Goal: Information Seeking & Learning: Learn about a topic

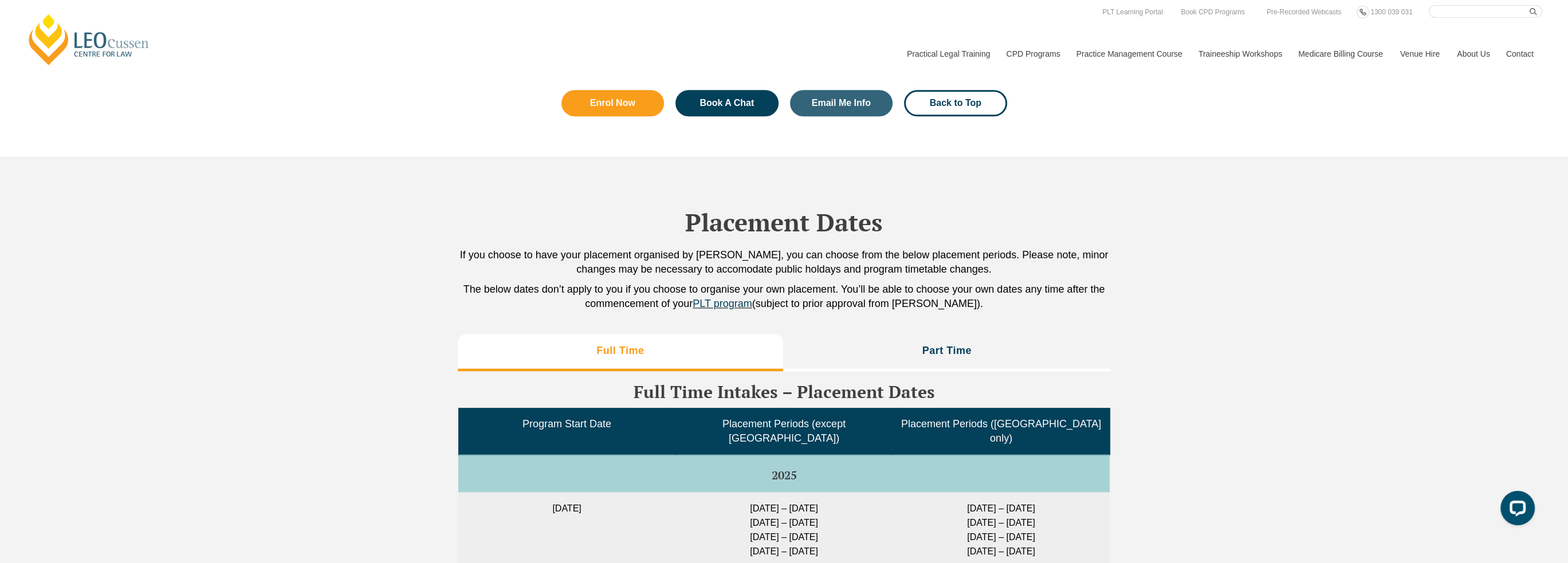
scroll to position [2578, 0]
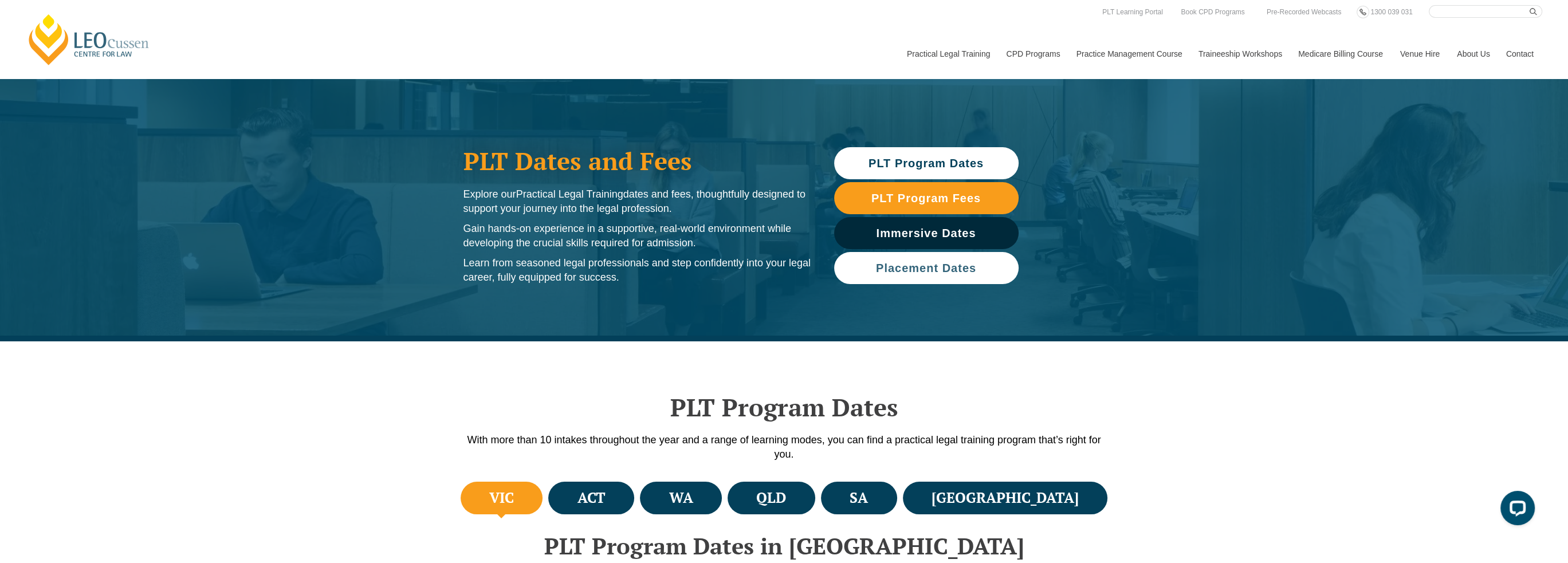
click at [930, 272] on span "Placement Dates" at bounding box center [926, 268] width 100 height 12
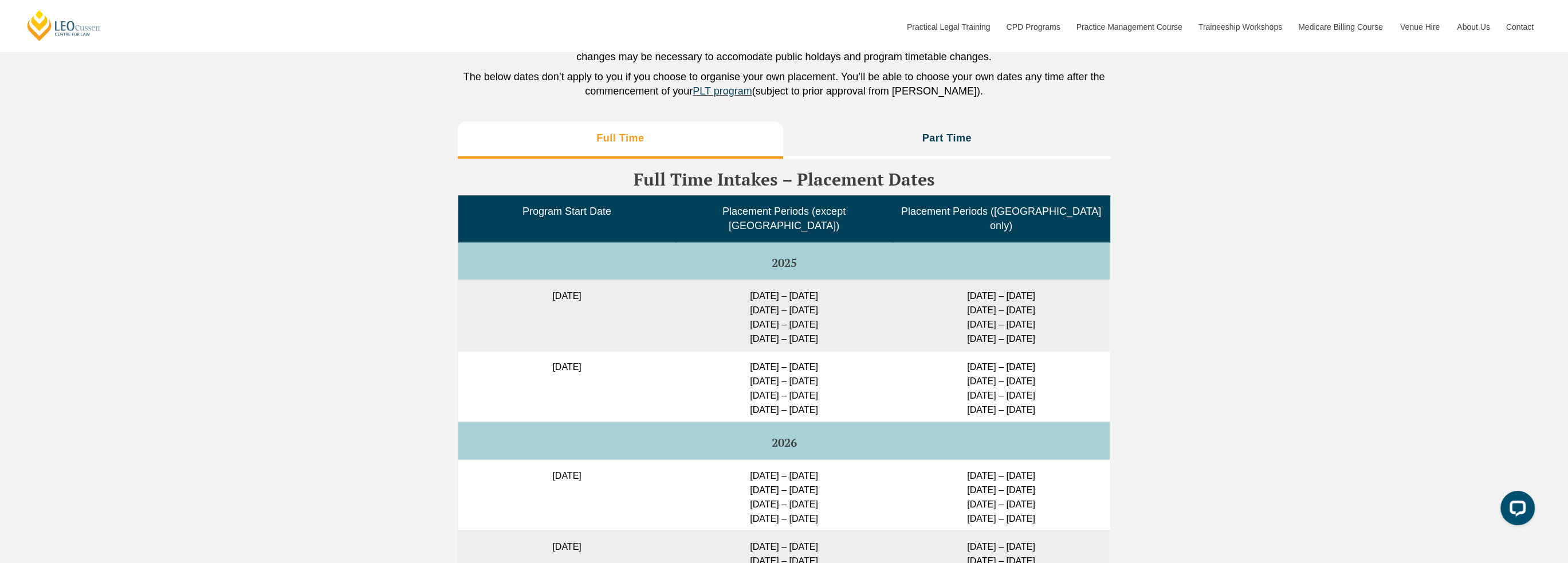
scroll to position [2919, 0]
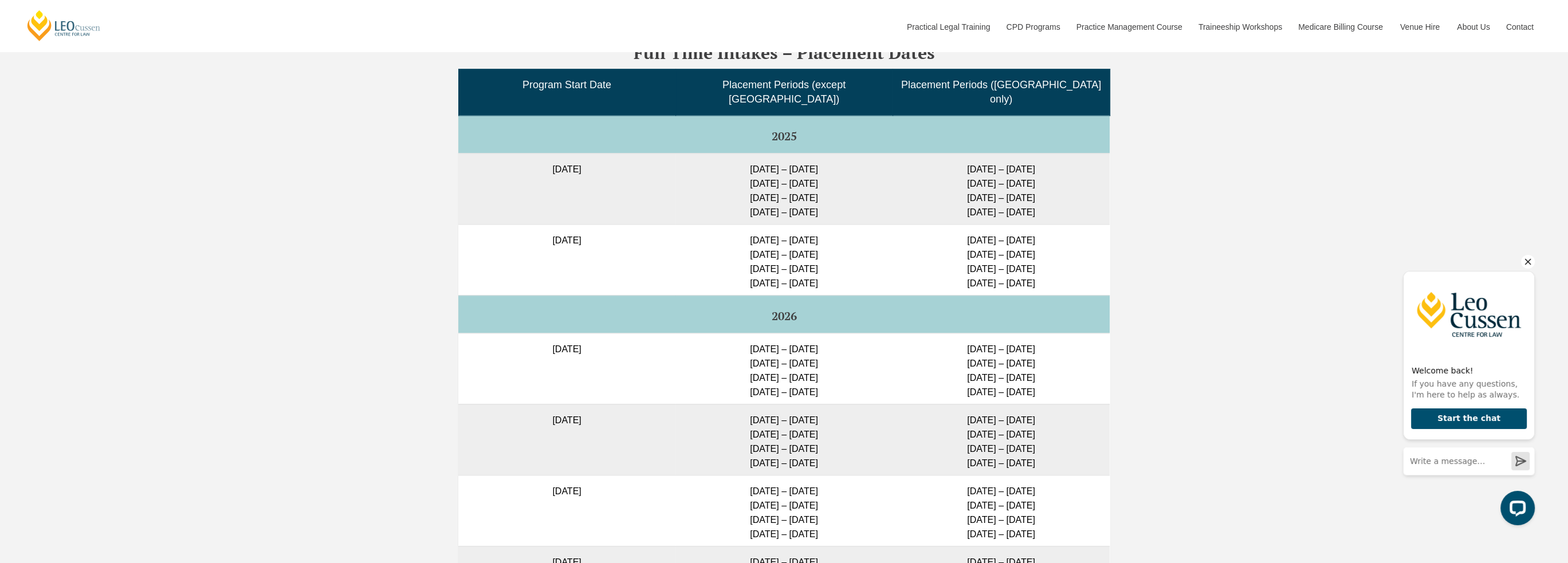
click at [1527, 260] on icon "Hide greeting" at bounding box center [1527, 261] width 14 height 14
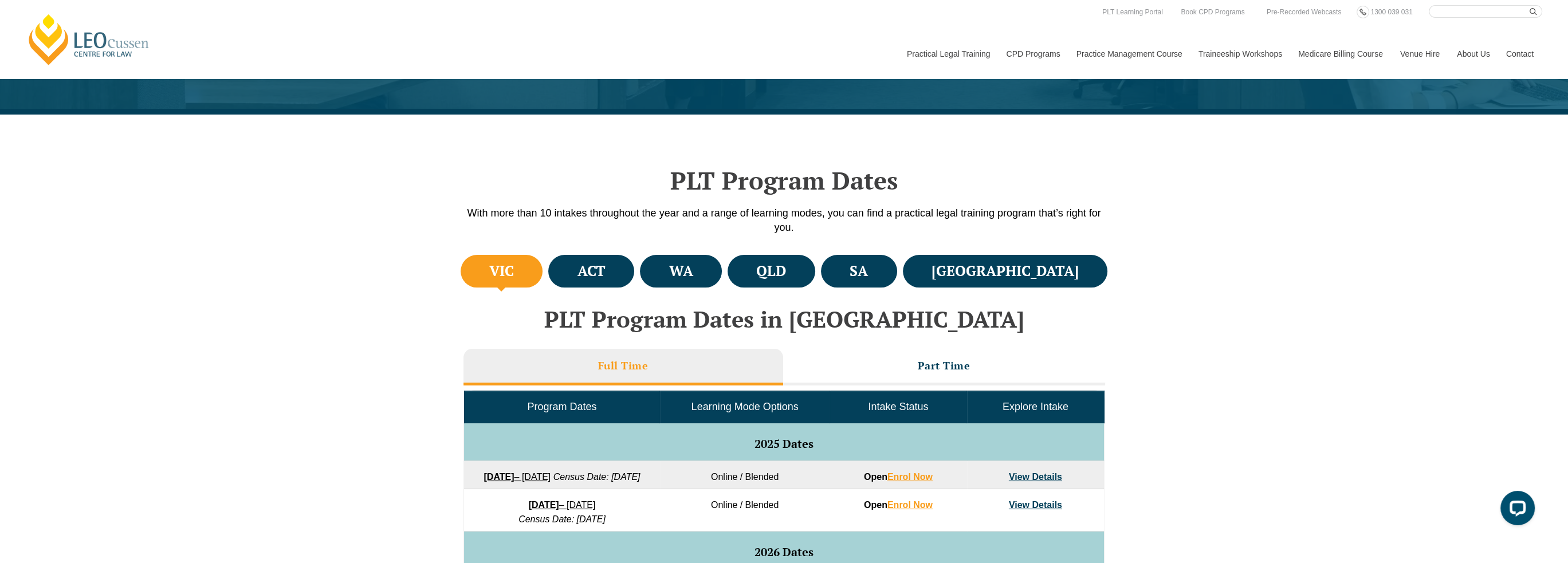
scroll to position [0, 0]
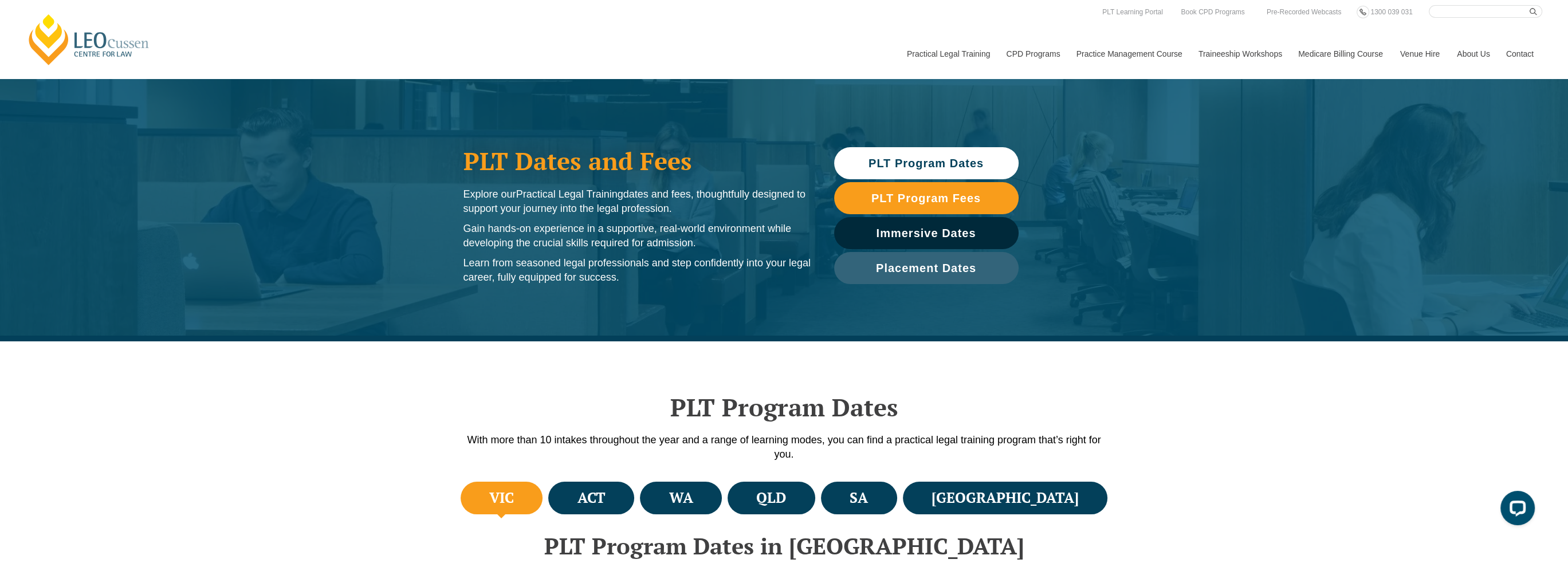
click at [1339, 400] on div "PLT Program Dates With more than 10 intakes throughout the year and a range of …" at bounding box center [784, 411] width 1568 height 138
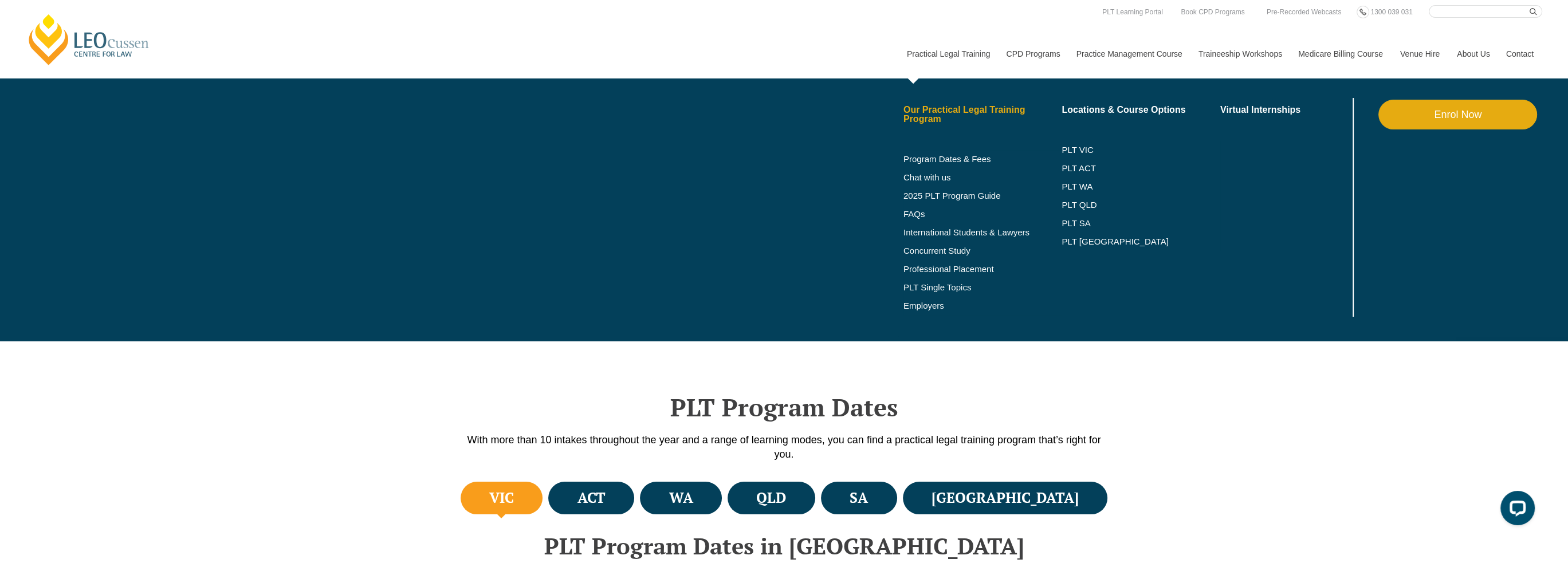
click at [954, 115] on link "Our Practical Legal Training Program" at bounding box center [982, 115] width 159 height 18
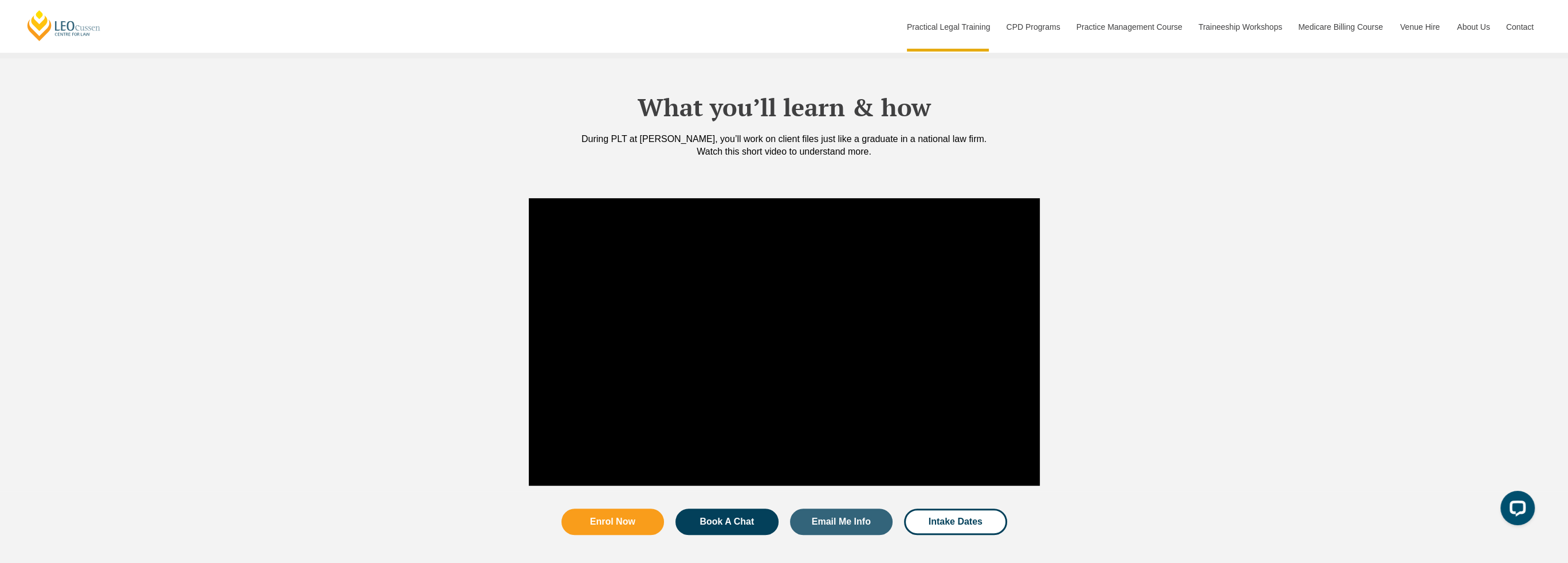
scroll to position [1031, 0]
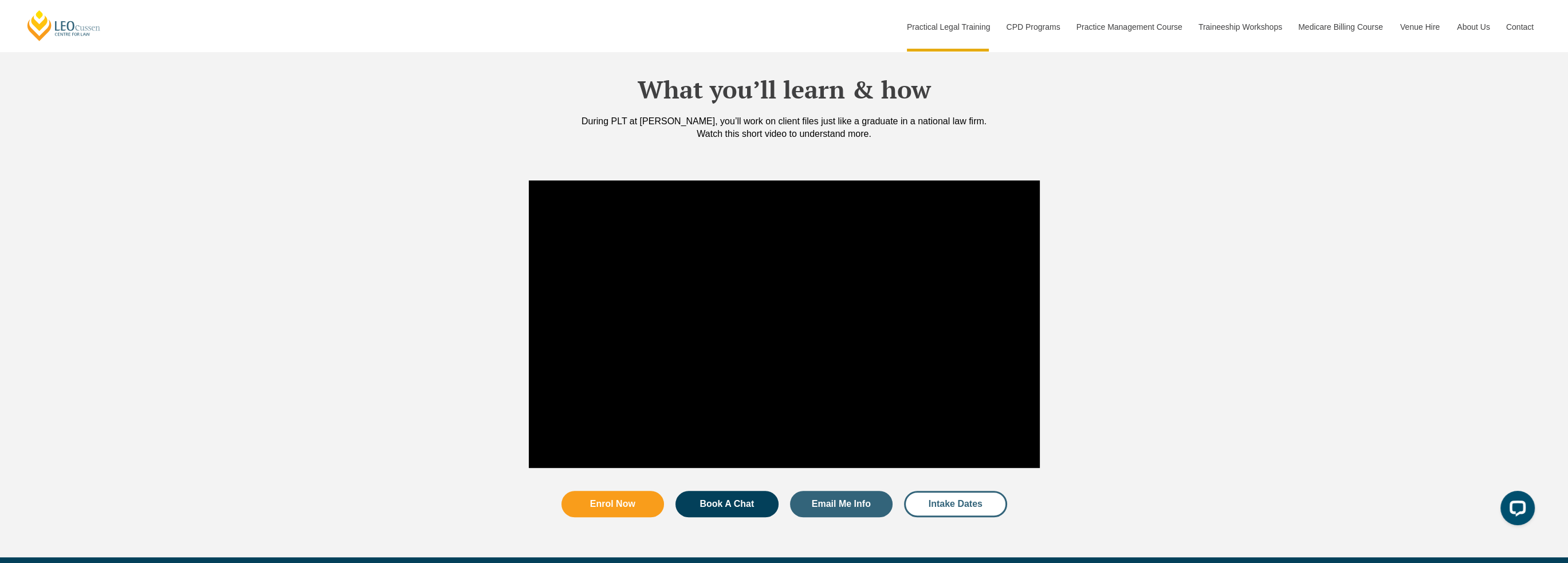
click at [958, 499] on span "Intake Dates" at bounding box center [955, 504] width 54 height 9
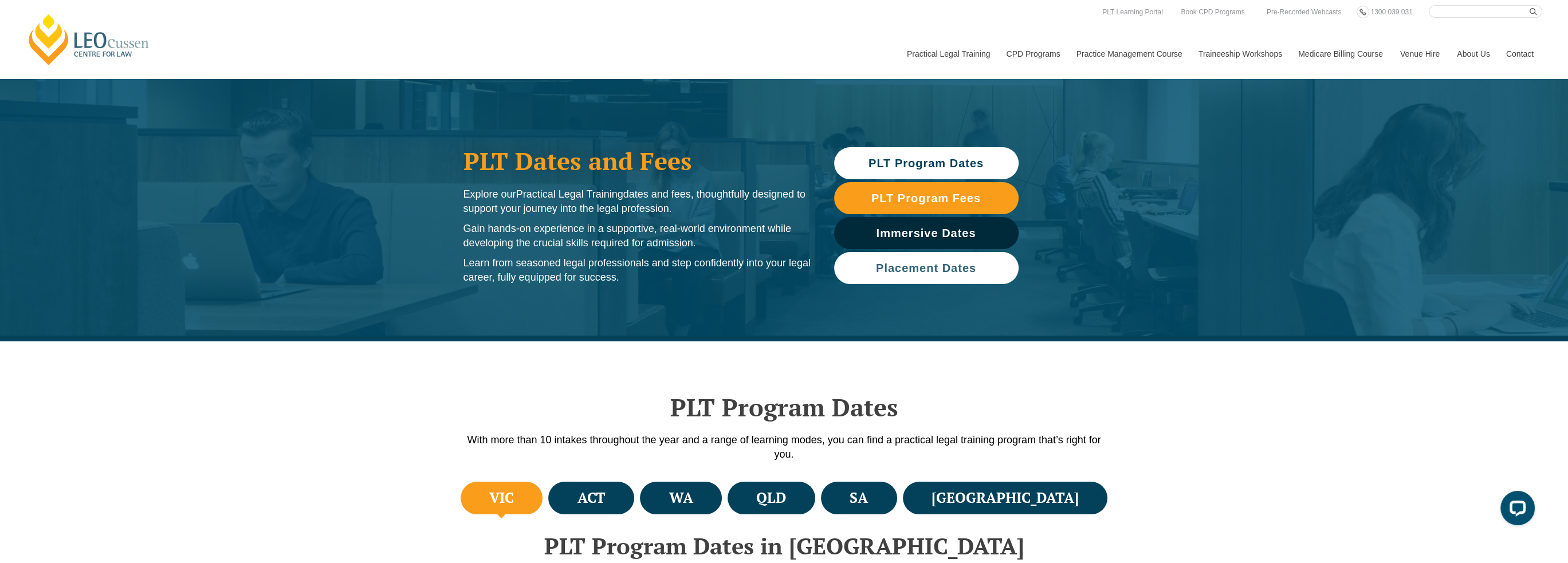
click at [964, 271] on span "Placement Dates" at bounding box center [926, 268] width 100 height 12
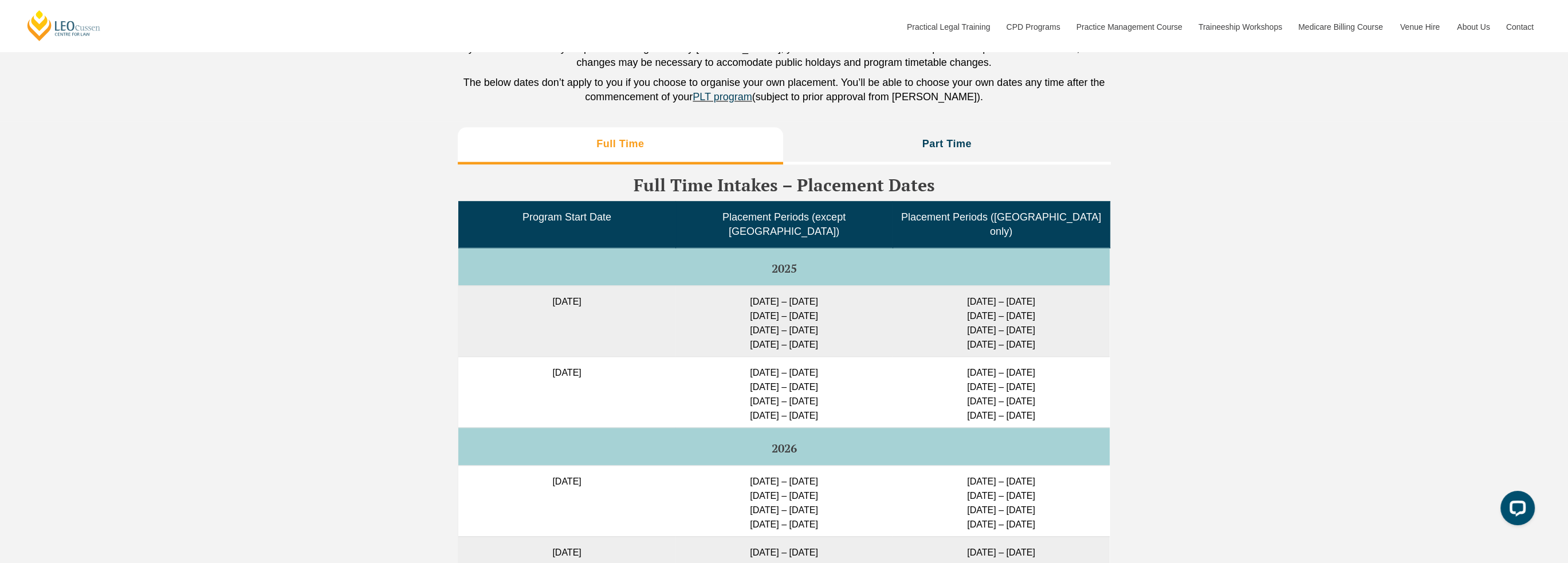
scroll to position [2805, 0]
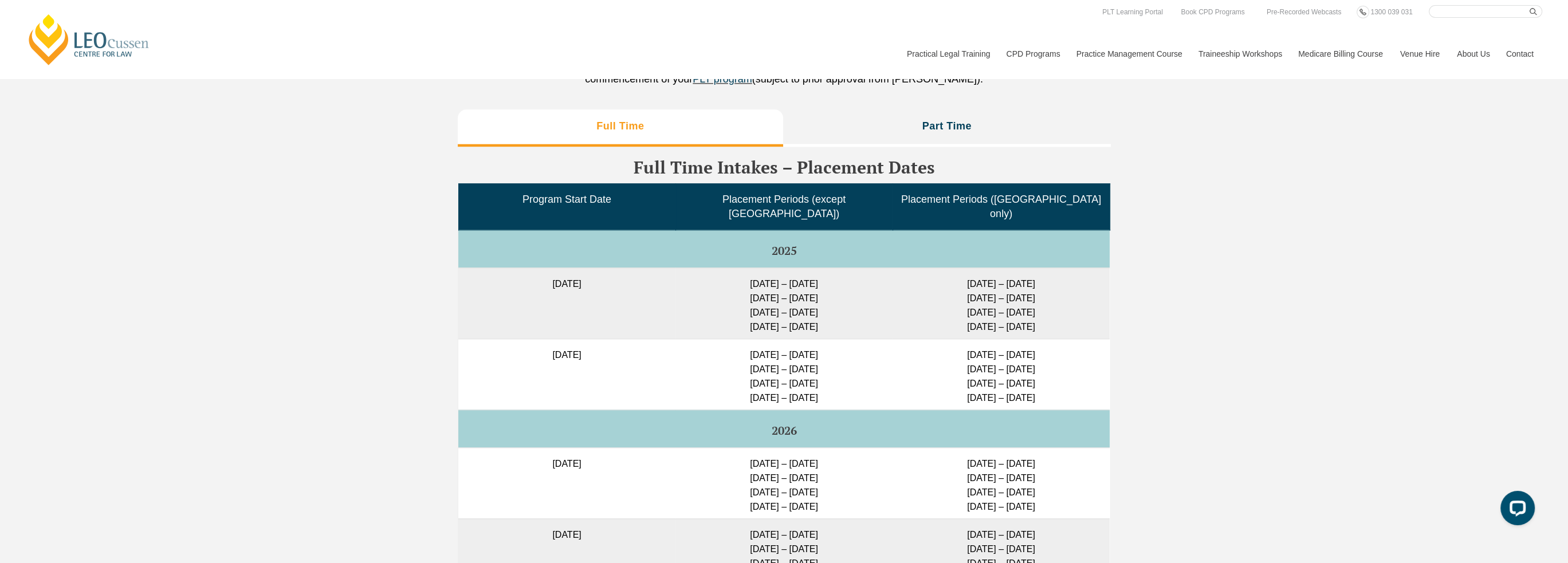
click at [775, 49] on div "Leo Cussen Centre for Law Search here Practical Legal Training Our Practical Le…" at bounding box center [784, 42] width 1517 height 73
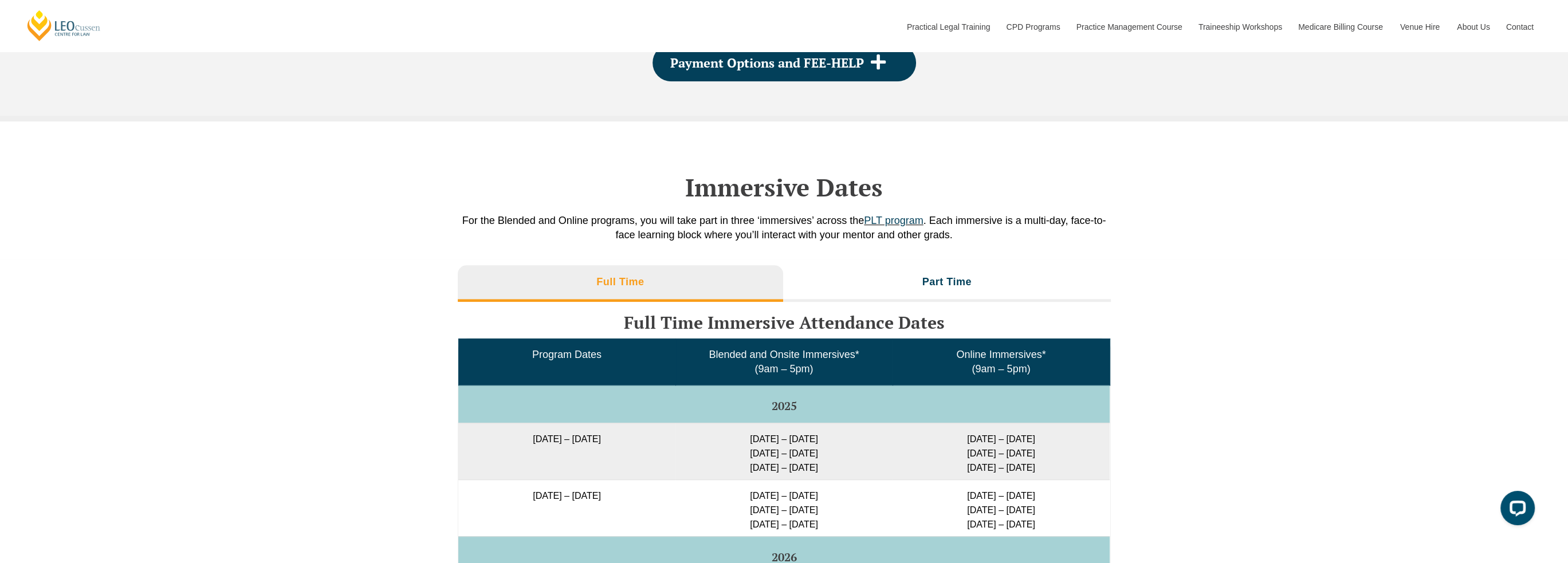
scroll to position [1802, 0]
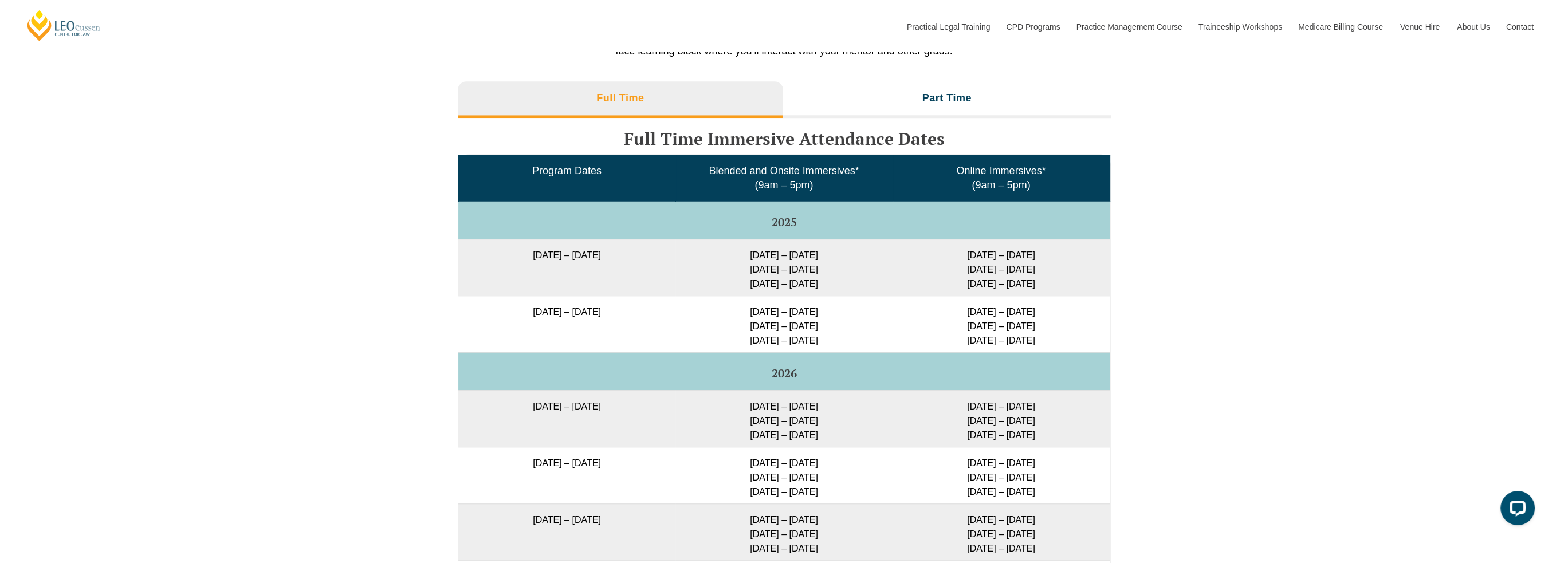
click at [1269, 240] on div "Full Time Part Time Full Time Immersive Attendance Dates Program Dates Blended …" at bounding box center [784, 469] width 1568 height 787
